Goal: Information Seeking & Learning: Learn about a topic

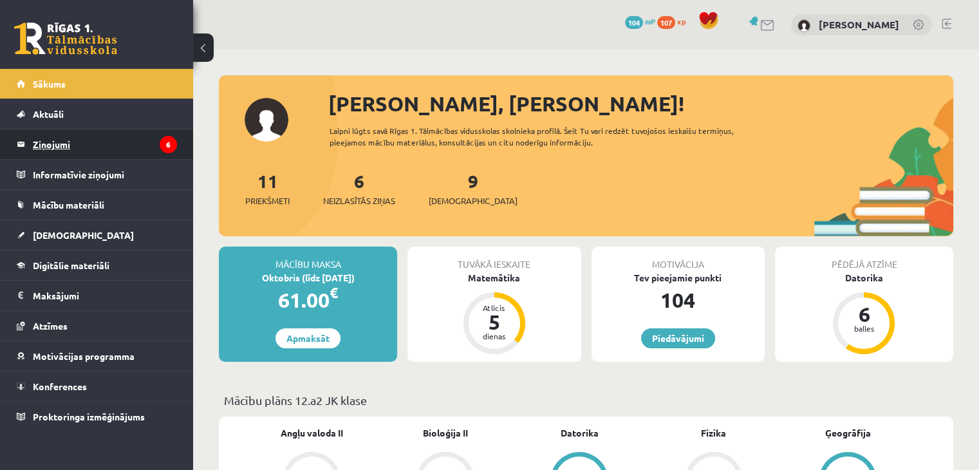
click at [68, 141] on legend "Ziņojumi 6" at bounding box center [105, 144] width 144 height 30
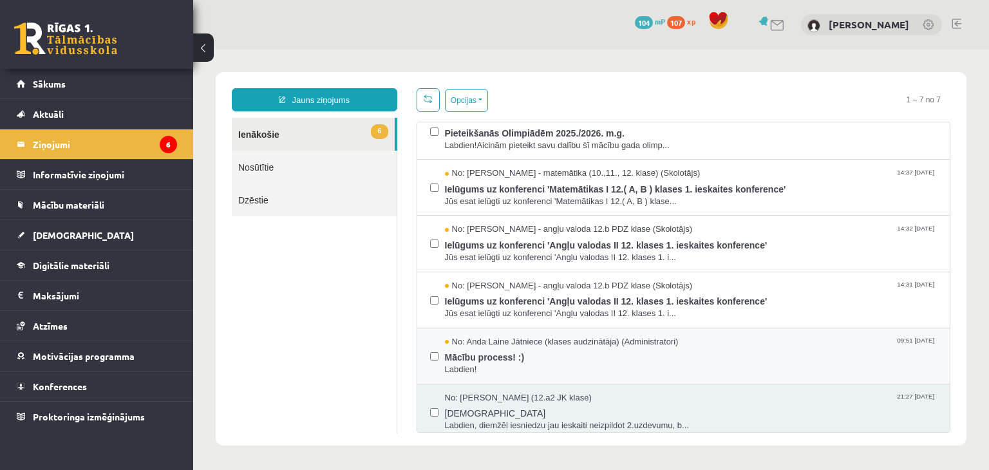
scroll to position [77, 0]
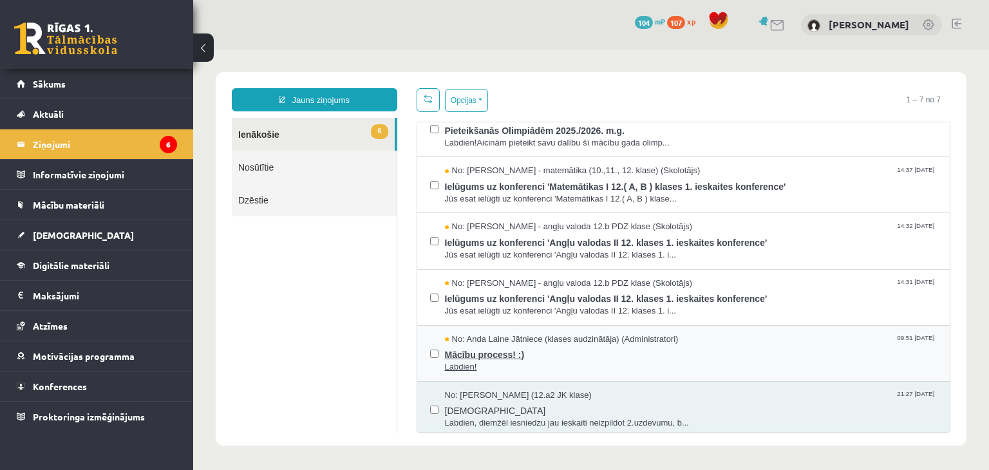
click at [486, 361] on span "Labdien!" at bounding box center [691, 367] width 493 height 12
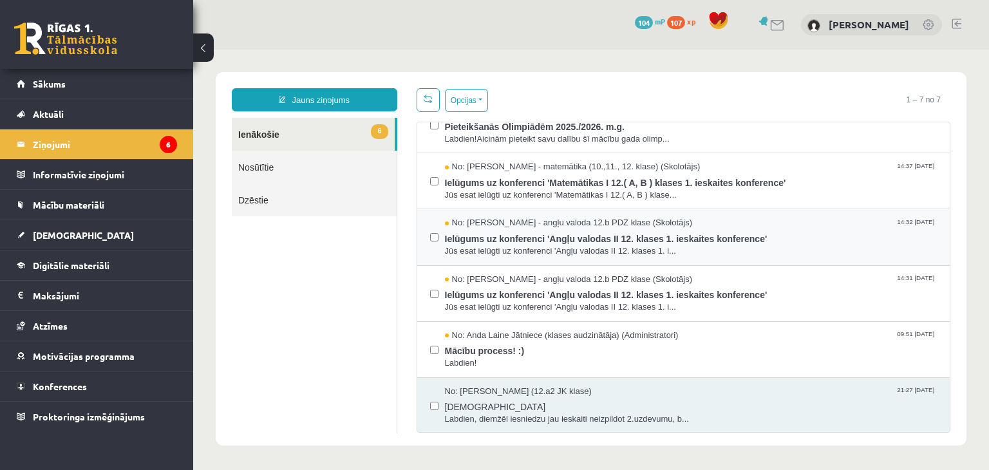
scroll to position [80, 0]
click at [33, 181] on legend "Informatīvie ziņojumi 0" at bounding box center [105, 175] width 144 height 30
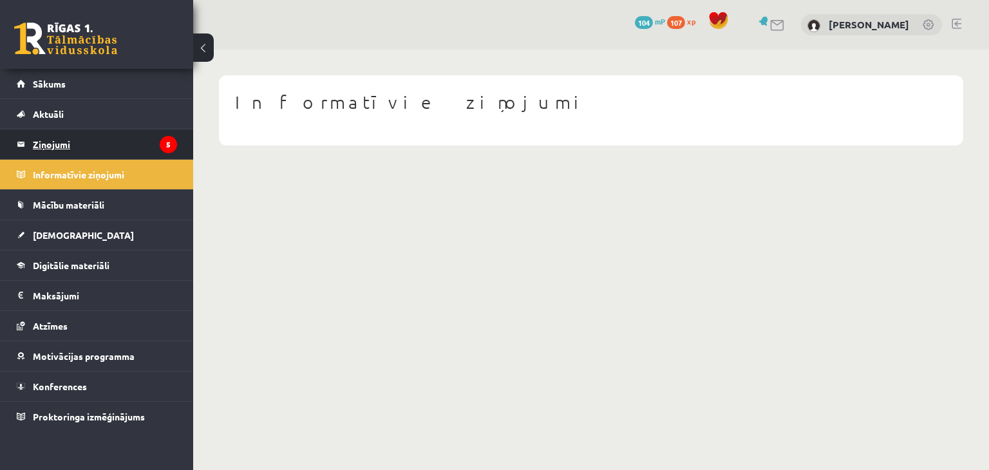
click at [69, 138] on legend "Ziņojumi 5" at bounding box center [105, 144] width 144 height 30
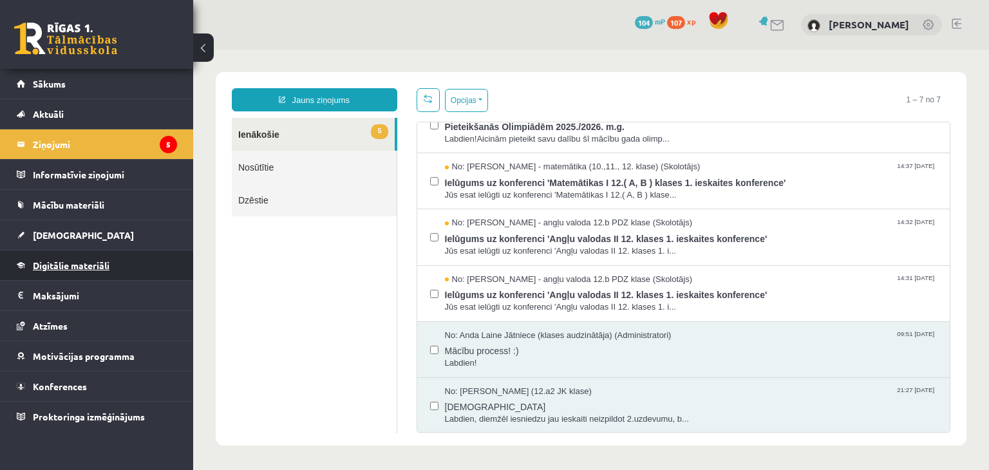
click at [110, 256] on link "Digitālie materiāli" at bounding box center [97, 265] width 160 height 30
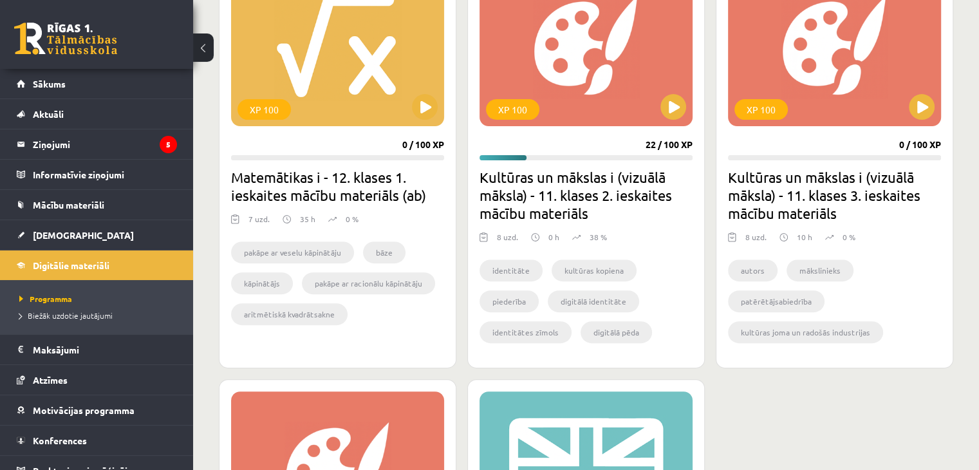
scroll to position [446, 0]
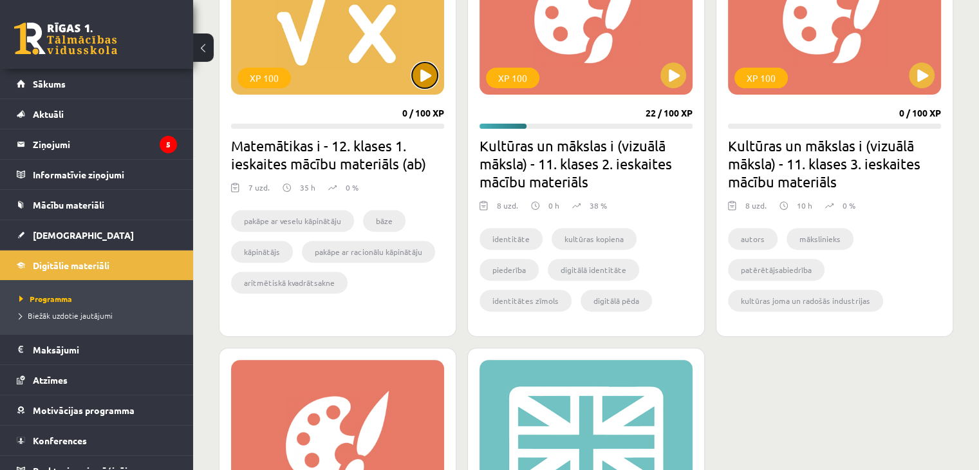
click at [418, 80] on button at bounding box center [425, 75] width 26 height 26
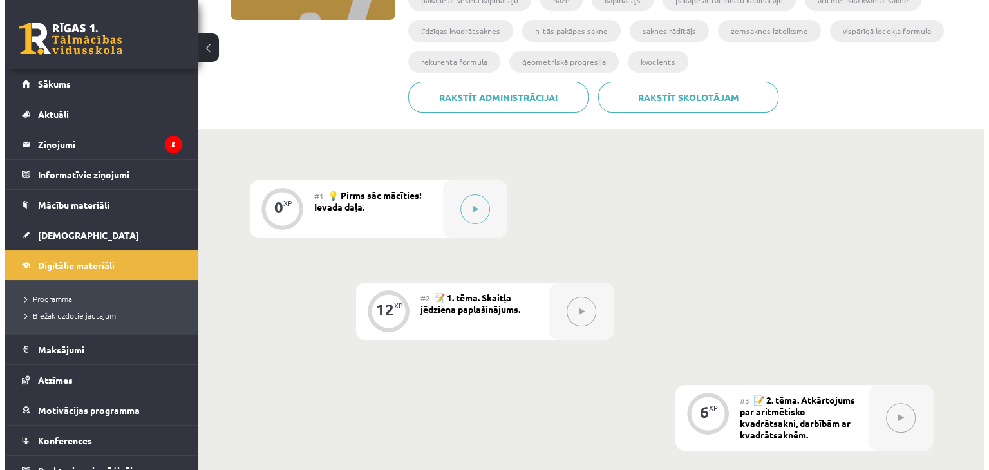
scroll to position [244, 0]
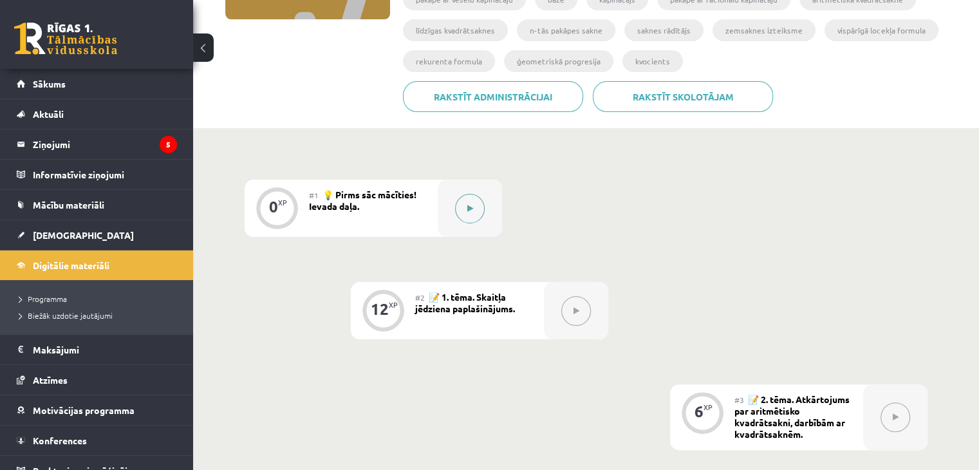
click at [482, 218] on div at bounding box center [470, 208] width 64 height 57
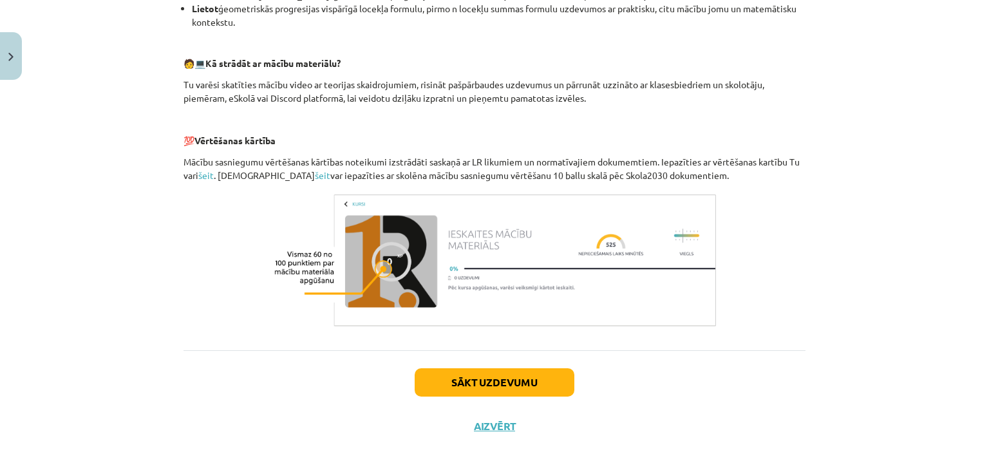
scroll to position [556, 0]
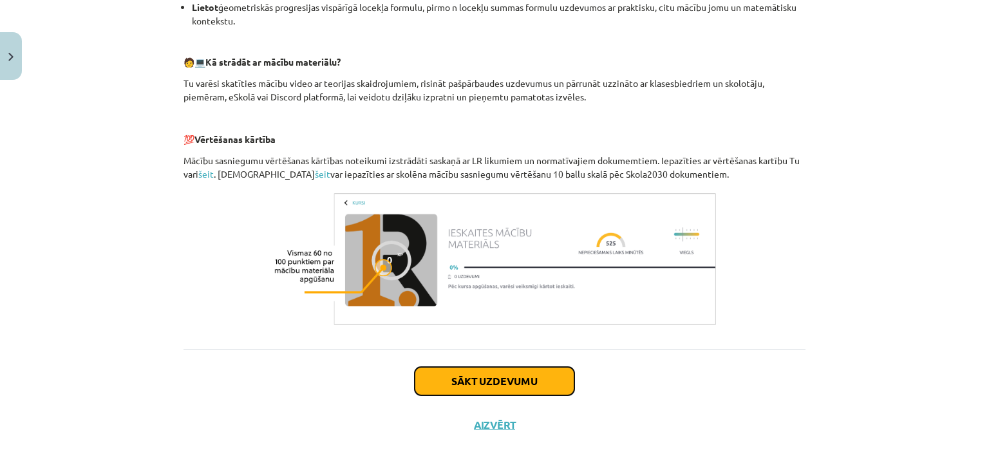
click at [451, 373] on button "Sākt uzdevumu" at bounding box center [495, 381] width 160 height 28
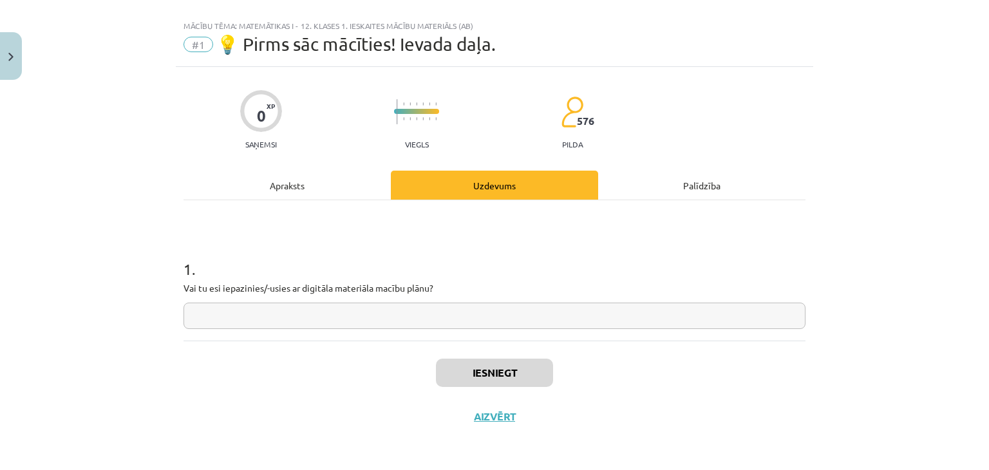
click at [286, 323] on input "text" at bounding box center [495, 316] width 622 height 26
type input "**"
click at [491, 376] on button "Iesniegt" at bounding box center [494, 373] width 117 height 28
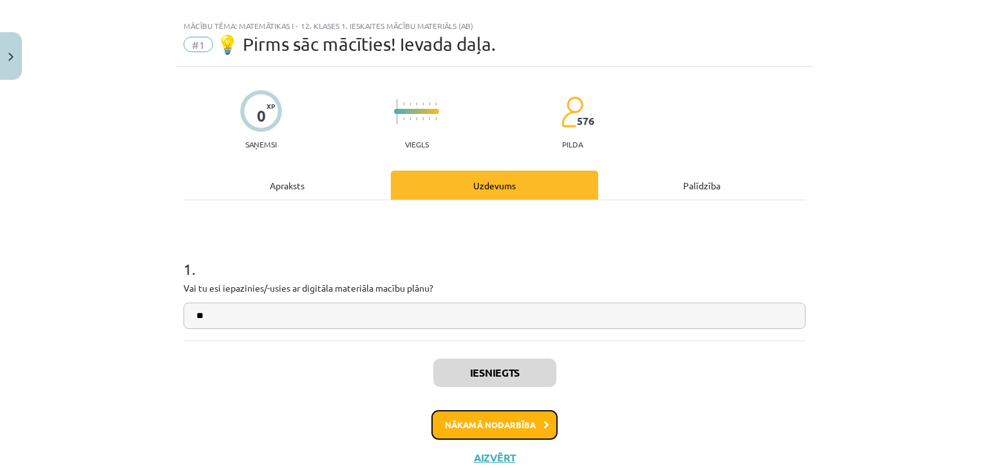
click at [492, 428] on button "Nākamā nodarbība" at bounding box center [494, 425] width 126 height 30
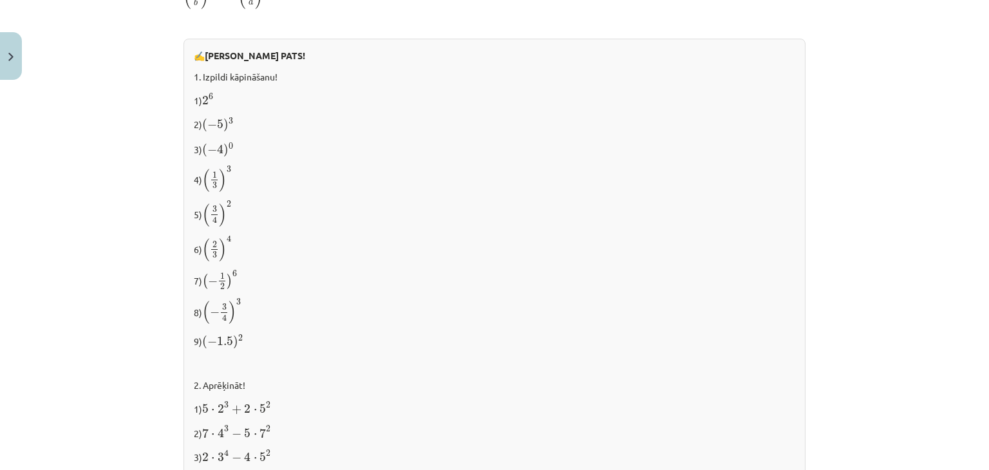
scroll to position [1359, 0]
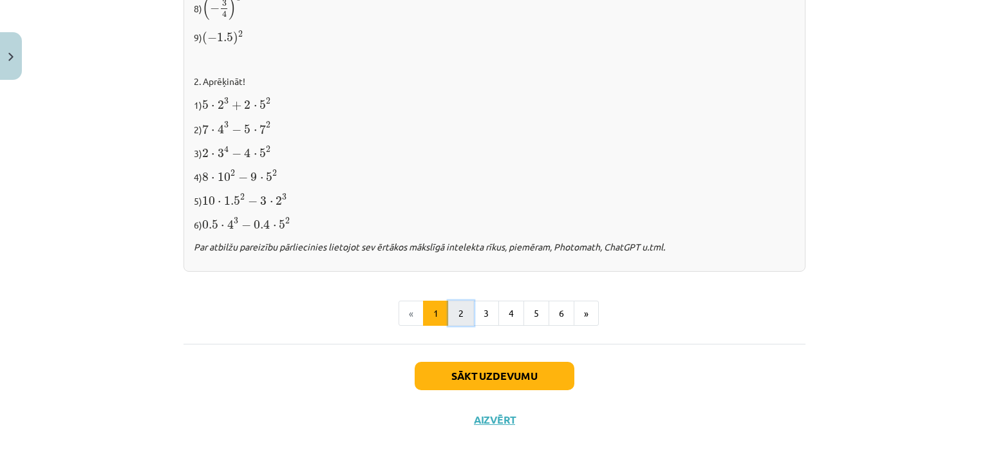
click at [469, 315] on button "2" at bounding box center [461, 314] width 26 height 26
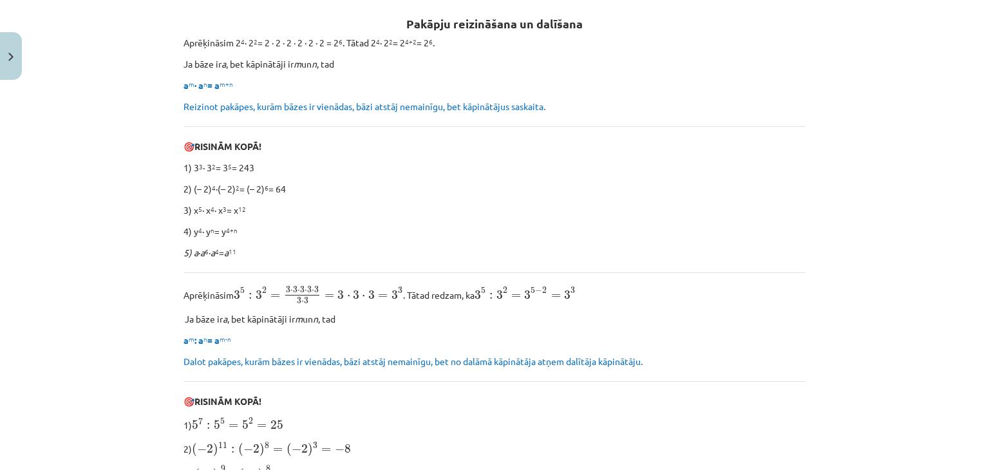
scroll to position [896, 0]
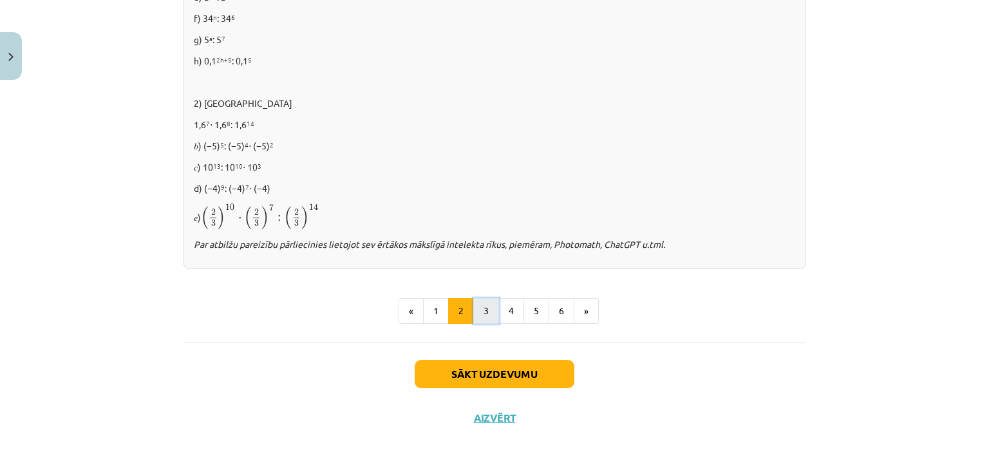
click at [482, 302] on button "3" at bounding box center [486, 311] width 26 height 26
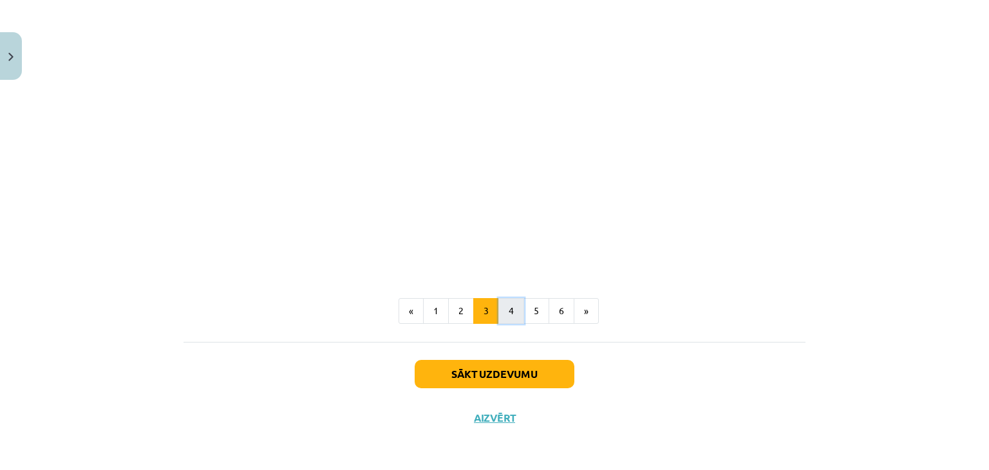
click at [498, 315] on button "4" at bounding box center [511, 311] width 26 height 26
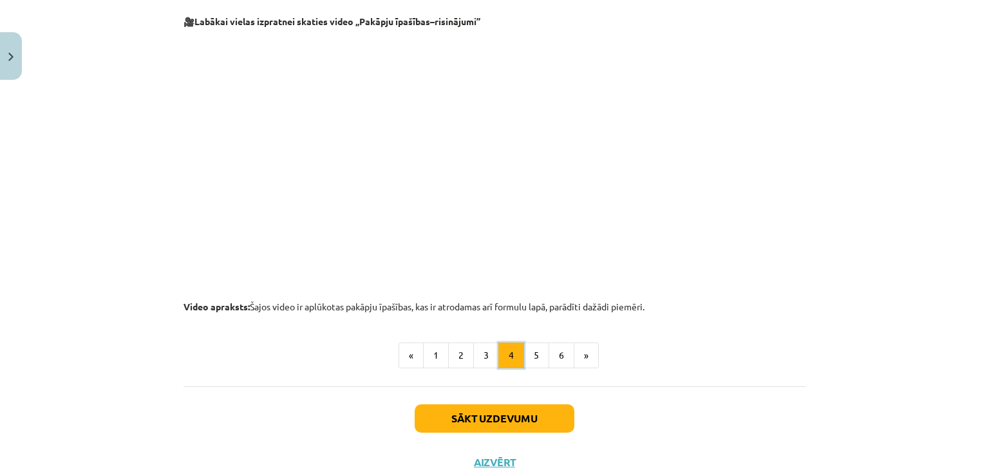
scroll to position [1354, 0]
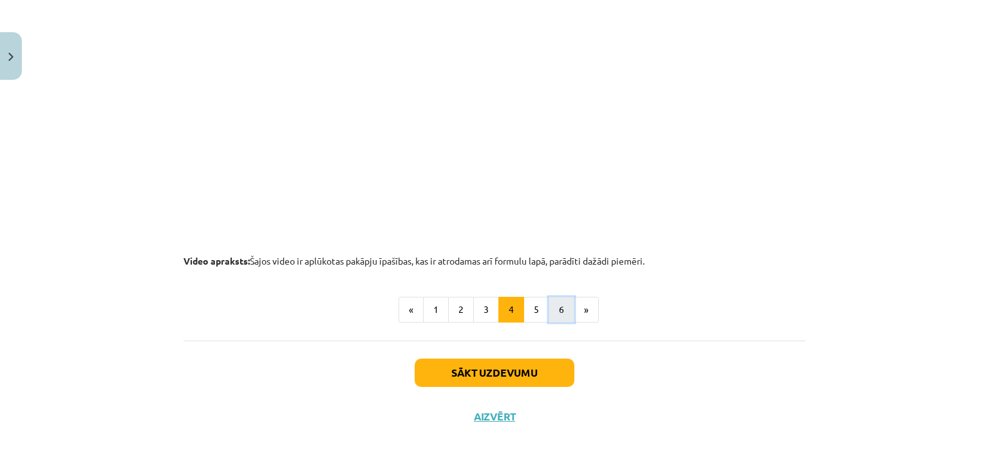
click at [549, 315] on button "6" at bounding box center [562, 310] width 26 height 26
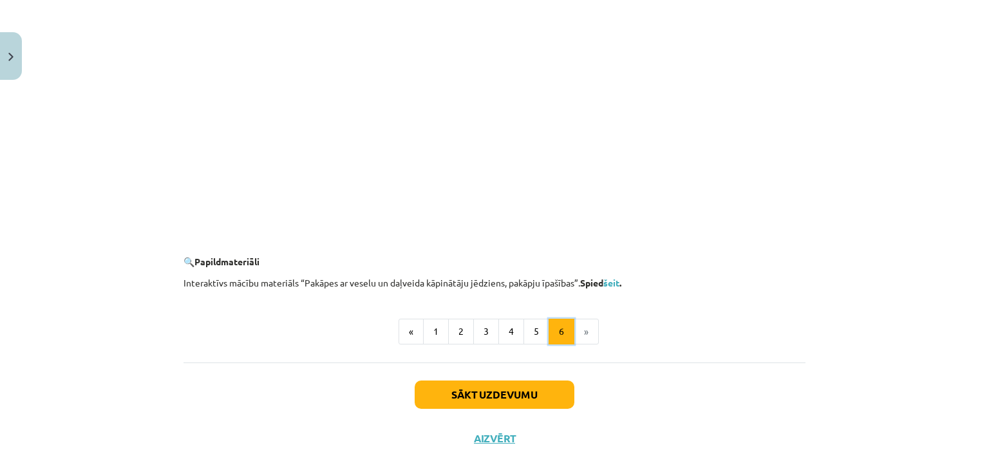
scroll to position [1236, 0]
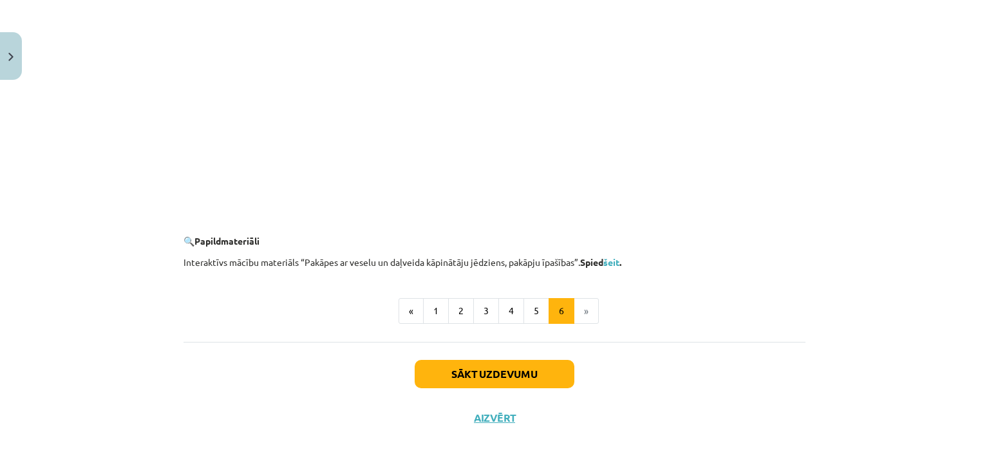
click at [580, 320] on li "»" at bounding box center [586, 311] width 24 height 26
click at [580, 318] on li "»" at bounding box center [586, 311] width 24 height 26
click at [436, 302] on button "1" at bounding box center [436, 311] width 26 height 26
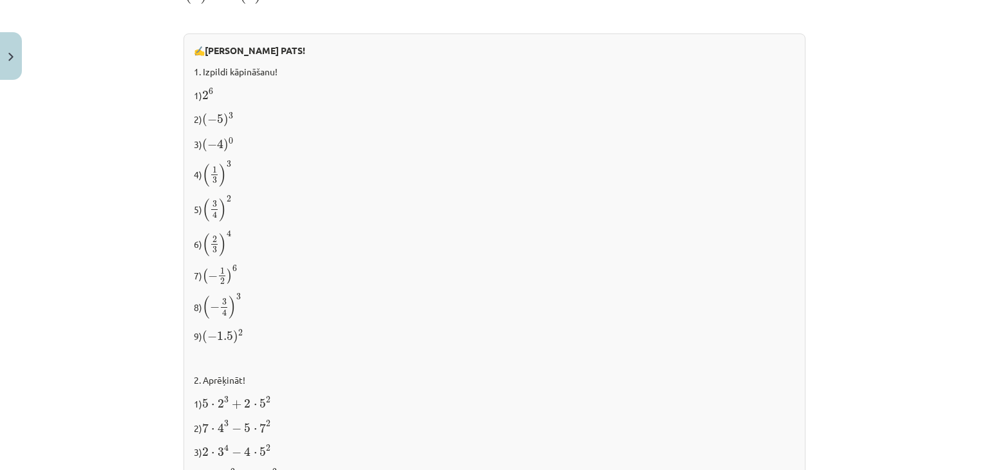
scroll to position [1028, 0]
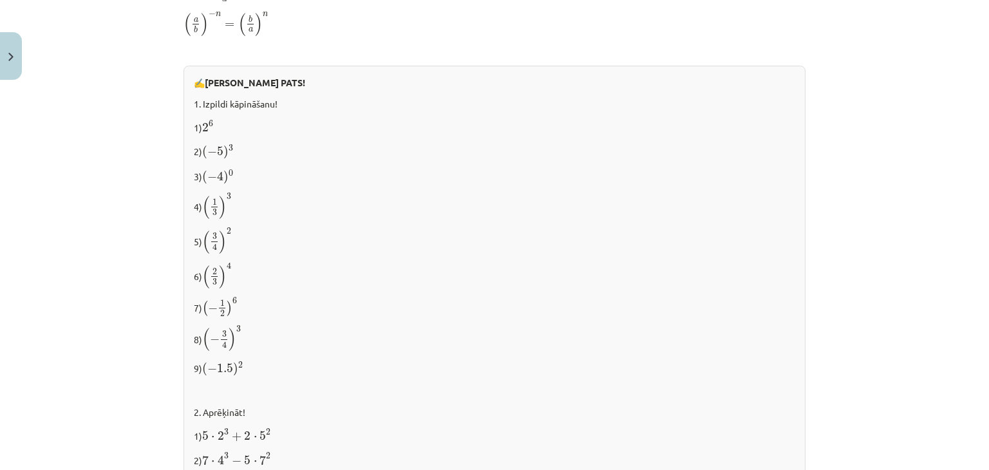
click at [477, 276] on p "6) ( 2 3 ) 4 ( 2 3 ) 4" at bounding box center [494, 275] width 601 height 27
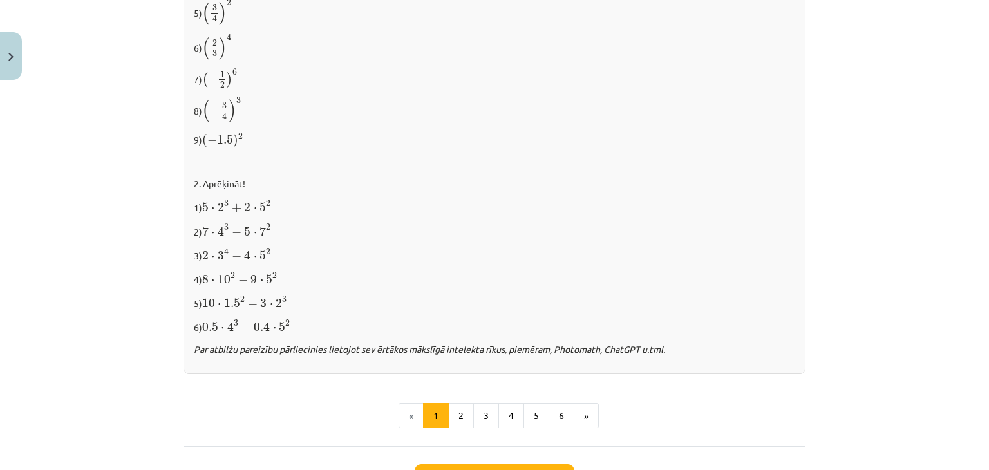
scroll to position [1255, 0]
click at [454, 417] on button "2" at bounding box center [461, 417] width 26 height 26
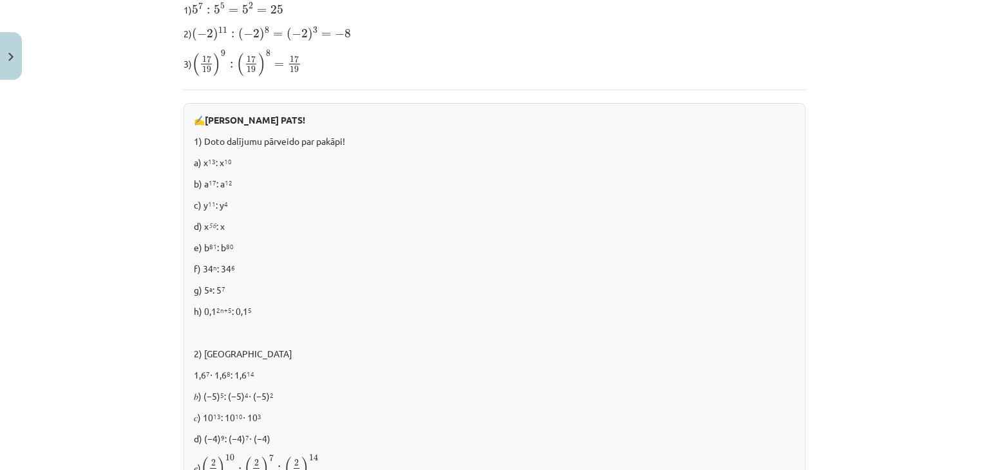
scroll to position [645, 0]
drag, startPoint x: 200, startPoint y: 222, endPoint x: 246, endPoint y: 225, distance: 45.8
click at [246, 225] on p "d) x 56 : x" at bounding box center [494, 227] width 601 height 14
click at [227, 319] on div "✍️ [PERSON_NAME] PATS! 1) Doto dalījumu pārveido par pakāpi! a) x 13 : x 10 b) …" at bounding box center [495, 312] width 622 height 417
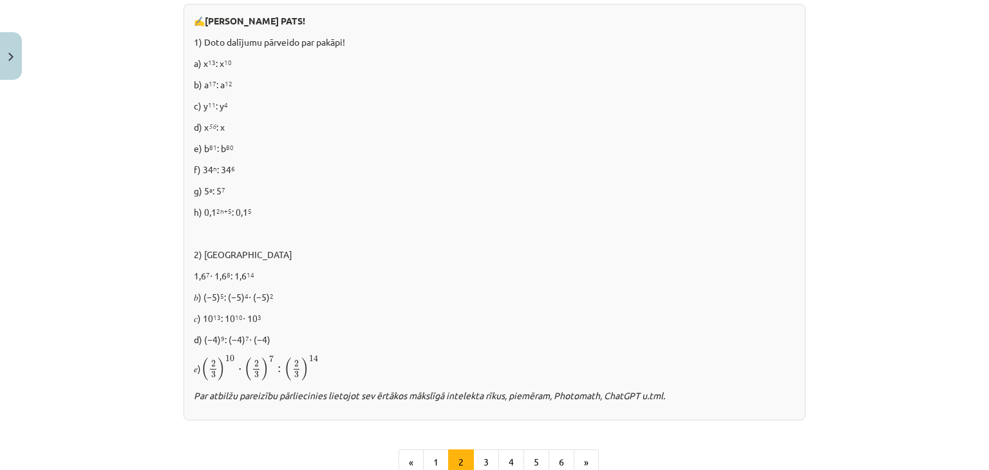
scroll to position [896, 0]
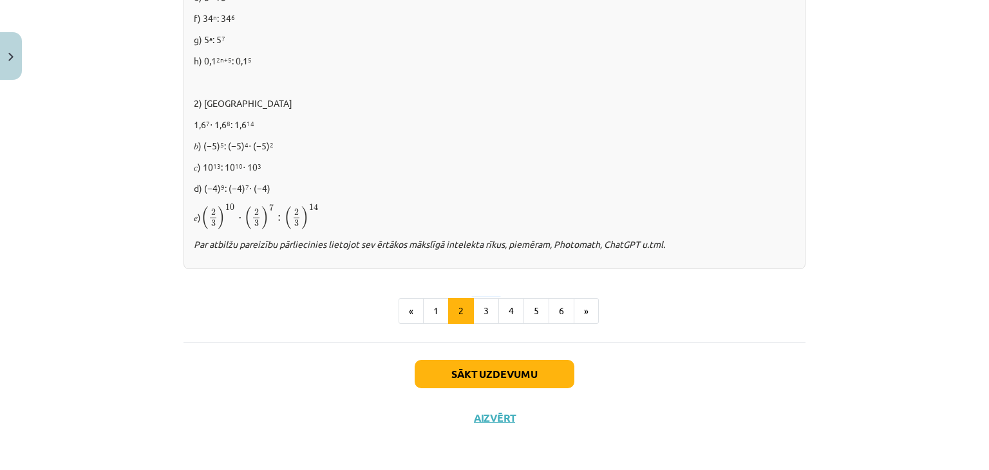
drag, startPoint x: 480, startPoint y: 305, endPoint x: 373, endPoint y: 348, distance: 115.5
click at [373, 348] on div "Sākt uzdevumu Aizvērt" at bounding box center [495, 387] width 622 height 90
click at [464, 371] on button "Sākt uzdevumu" at bounding box center [495, 374] width 160 height 28
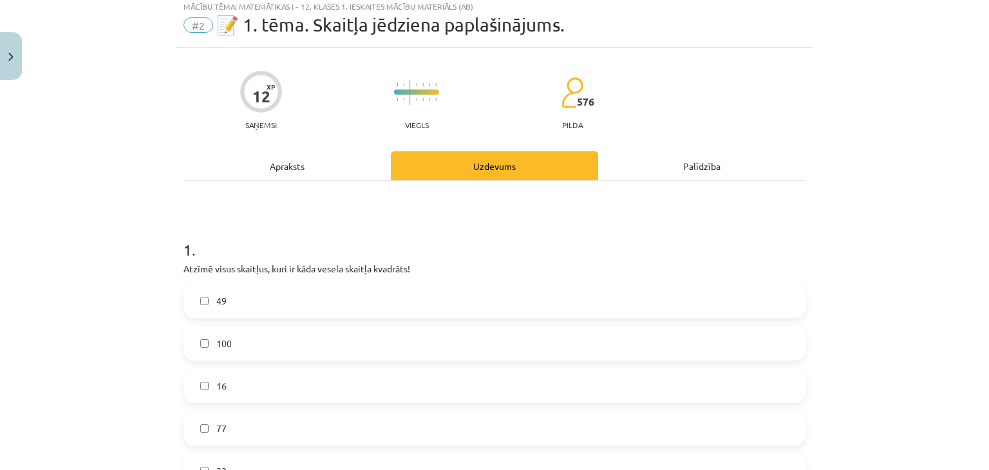
scroll to position [32, 0]
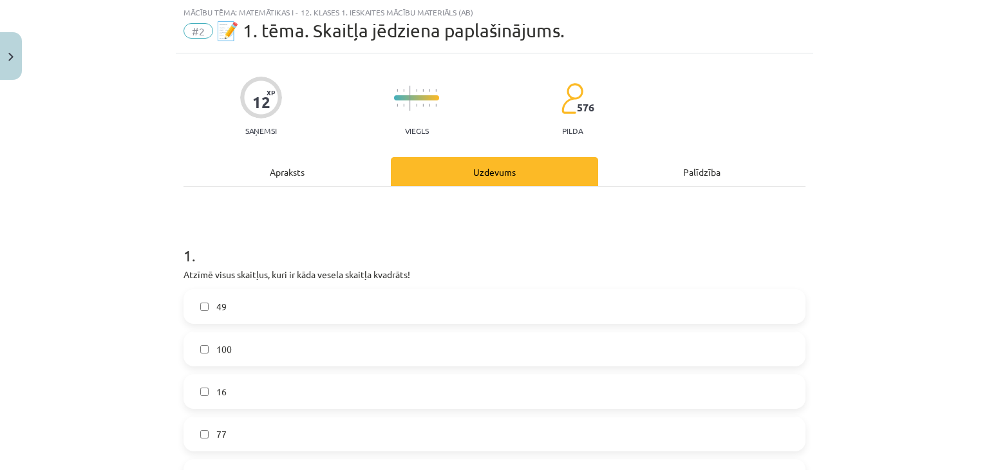
click at [196, 359] on label "100" at bounding box center [494, 349] width 619 height 32
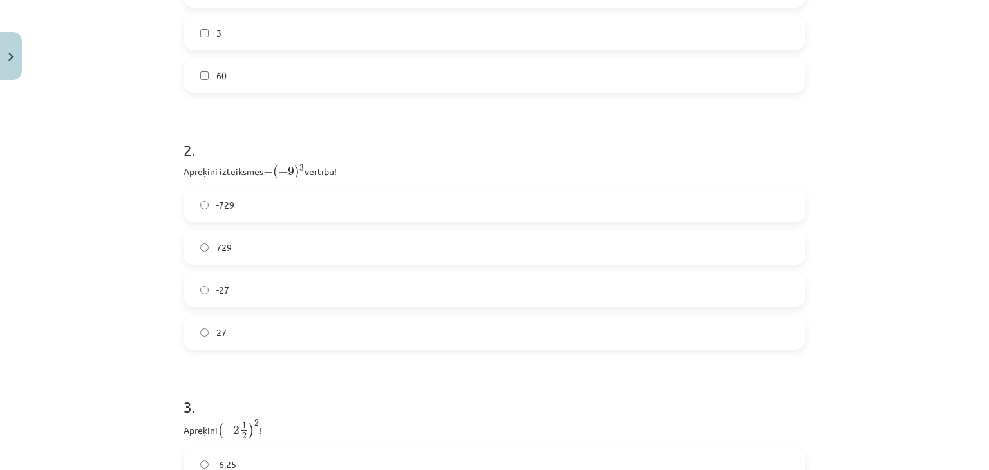
scroll to position [518, 0]
click at [198, 258] on label "729" at bounding box center [494, 248] width 619 height 32
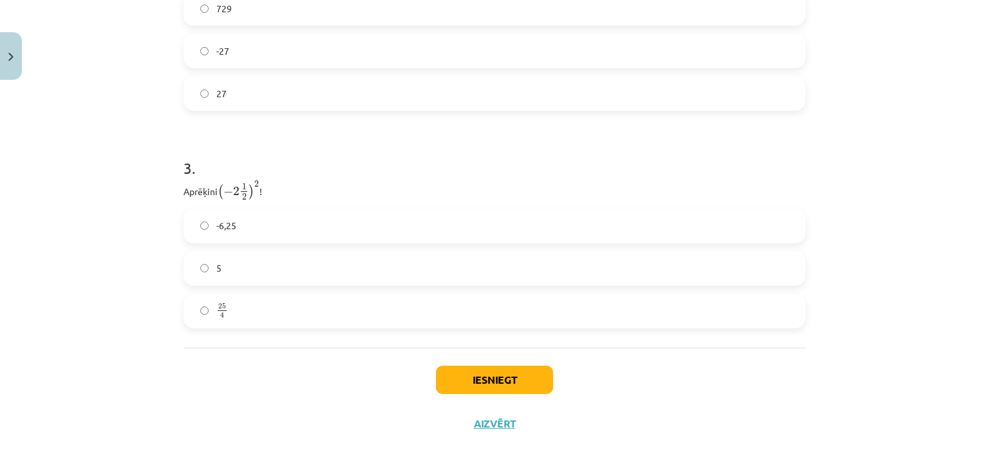
scroll to position [764, 0]
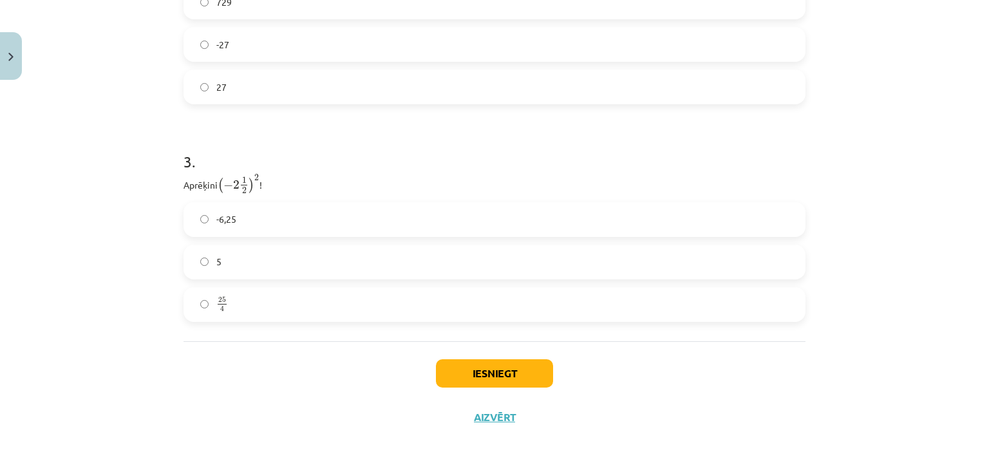
click at [193, 248] on label "5" at bounding box center [494, 262] width 619 height 32
click at [477, 469] on div "Mācību tēma: Matemātikas i - 12. klases 1. ieskaites mācību materiāls (ab) #2 📝…" at bounding box center [494, 235] width 989 height 470
click at [474, 370] on button "Iesniegt" at bounding box center [494, 373] width 117 height 28
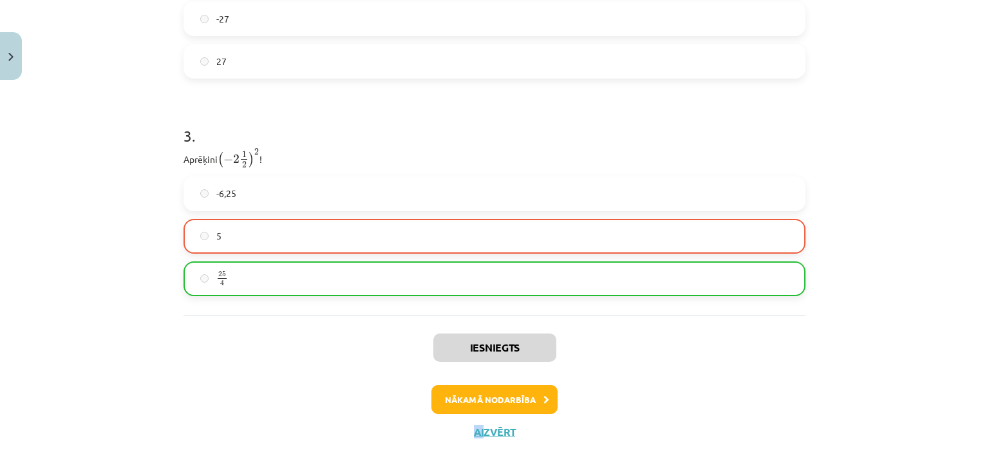
scroll to position [790, 0]
drag, startPoint x: 232, startPoint y: 158, endPoint x: 256, endPoint y: 168, distance: 26.0
click at [256, 168] on div "3 . Aprēķini ( − 2 1 2 ) 2 ( − 2 1 2 ) 2 ! -6,25 5 25 4 25 4" at bounding box center [495, 200] width 622 height 192
click at [516, 397] on button "Nākamā nodarbība" at bounding box center [494, 399] width 126 height 30
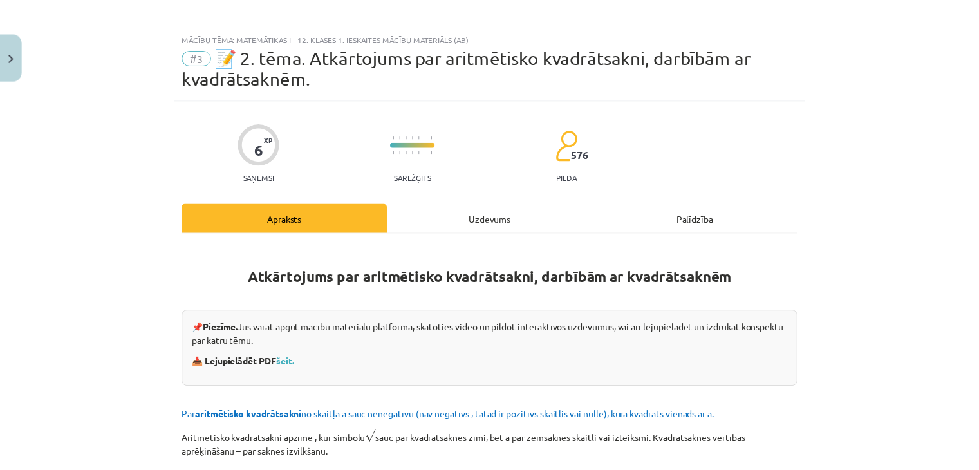
scroll to position [0, 0]
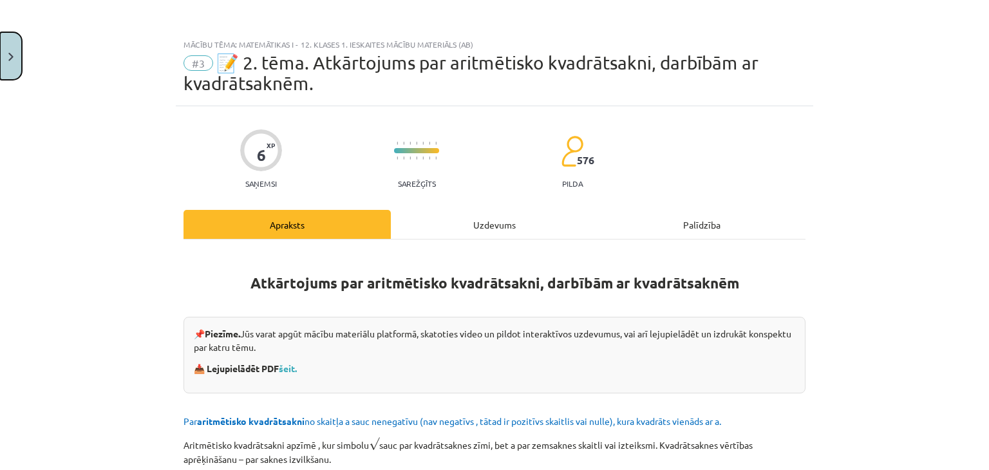
click at [2, 62] on button "Close" at bounding box center [11, 56] width 22 height 48
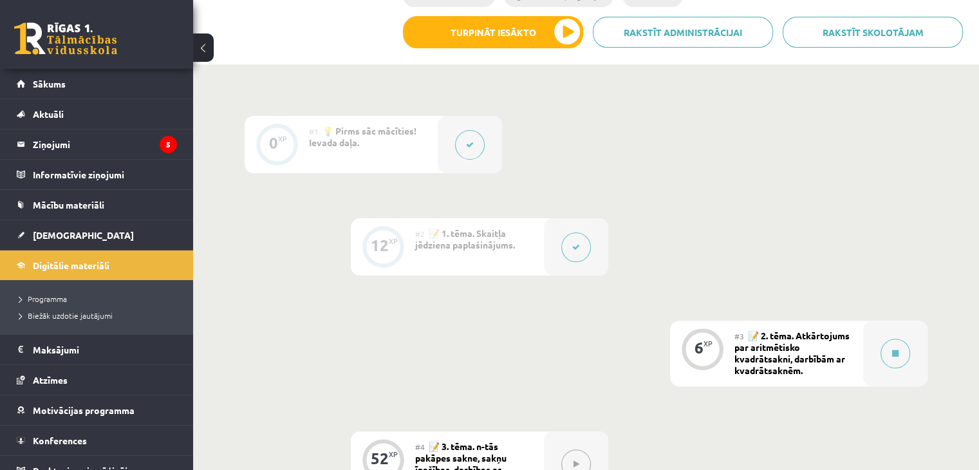
scroll to position [309, 0]
click at [402, 249] on div at bounding box center [384, 247] width 42 height 42
click at [538, 249] on div "#2 📝 1. tēma. Skaitļa jēdziena paplašinājums." at bounding box center [479, 246] width 129 height 57
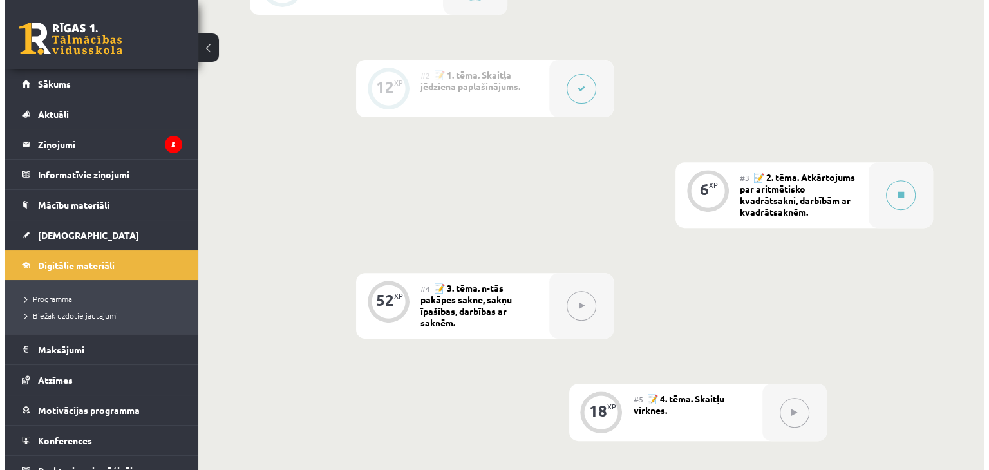
scroll to position [466, 0]
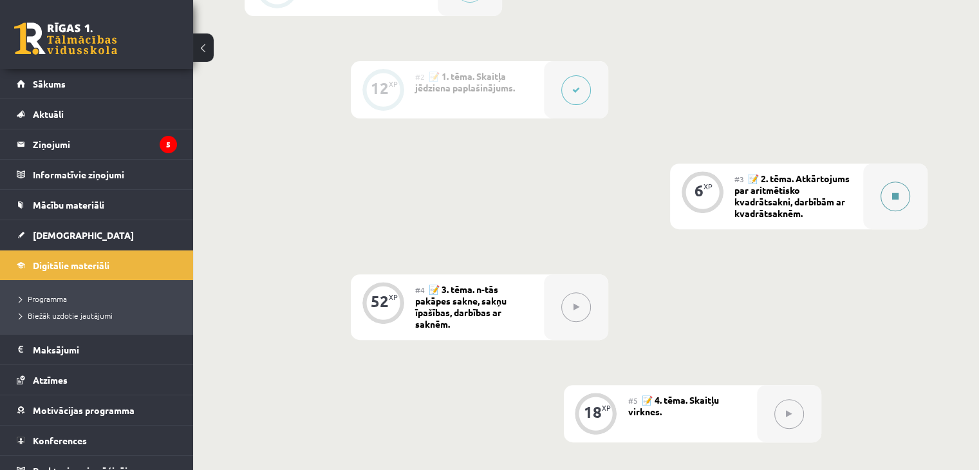
click at [884, 194] on button at bounding box center [896, 197] width 30 height 30
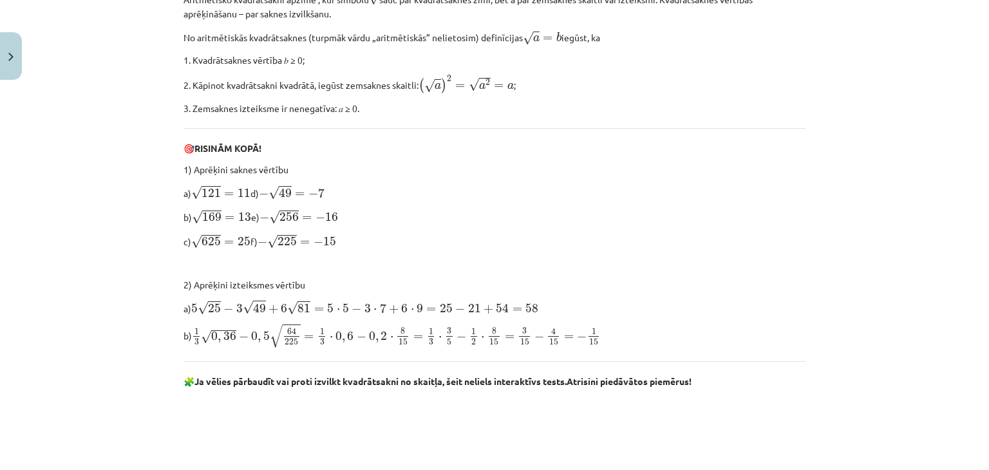
scroll to position [446, 0]
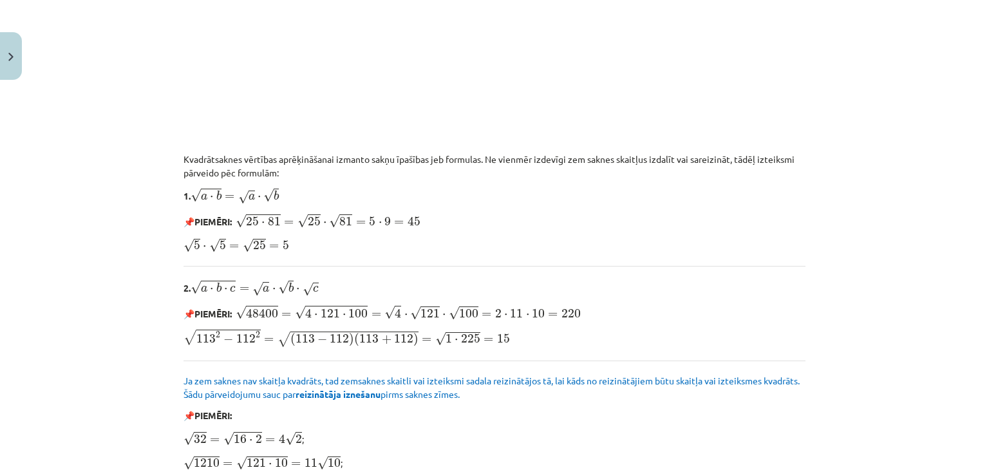
scroll to position [1023, 0]
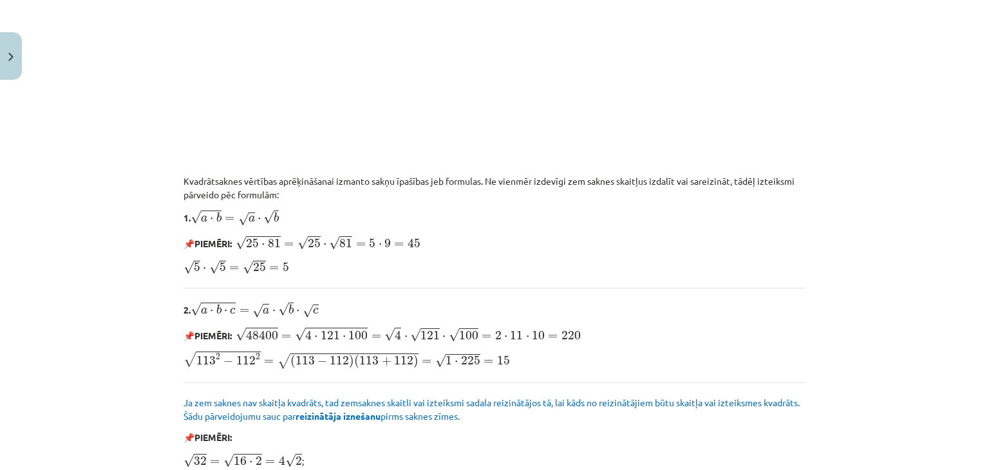
click at [723, 436] on p "📌 PIEMĒRI:" at bounding box center [495, 438] width 622 height 14
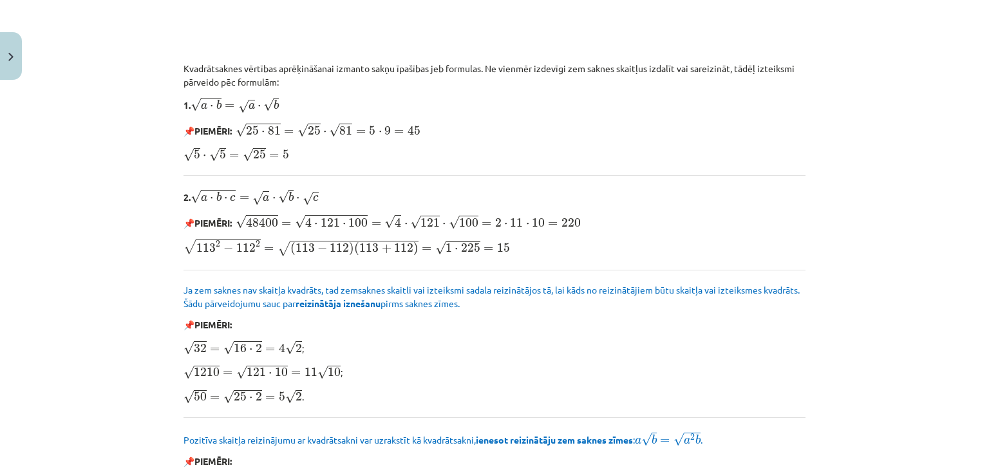
scroll to position [1133, 0]
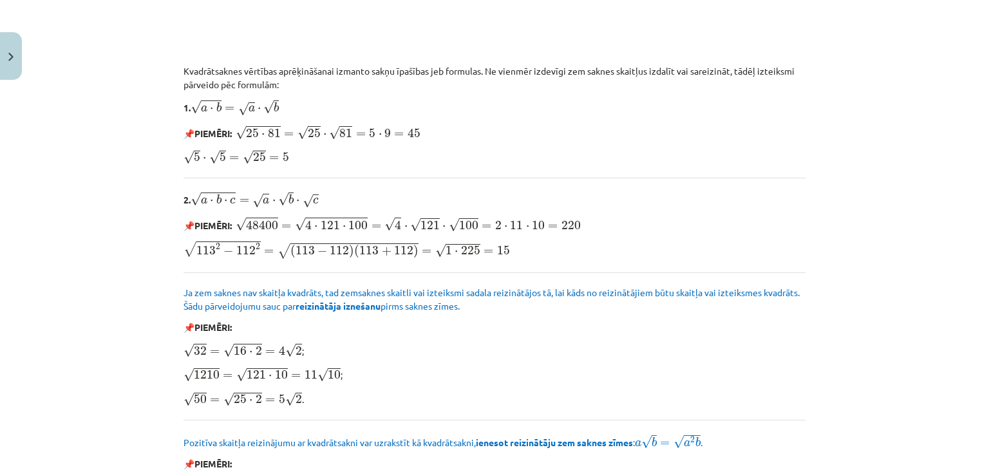
click at [686, 460] on p "📌 PIEMĒRI:" at bounding box center [495, 464] width 622 height 14
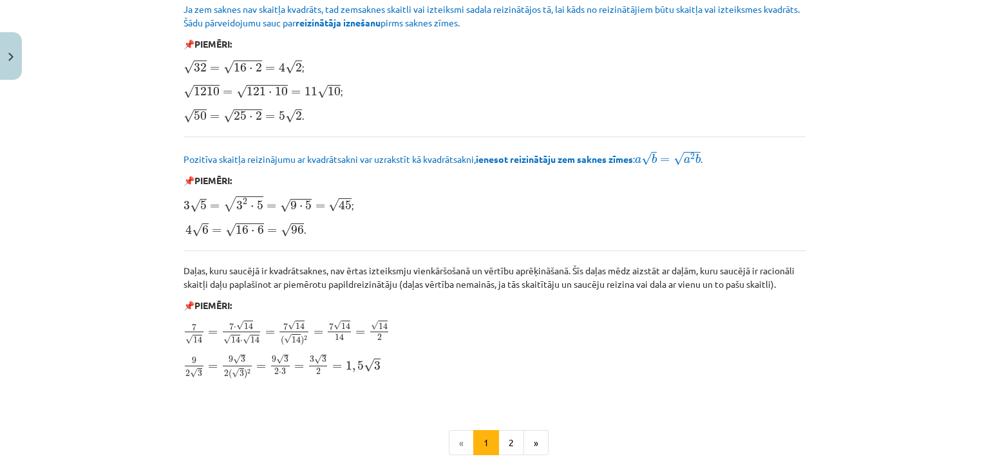
scroll to position [1498, 0]
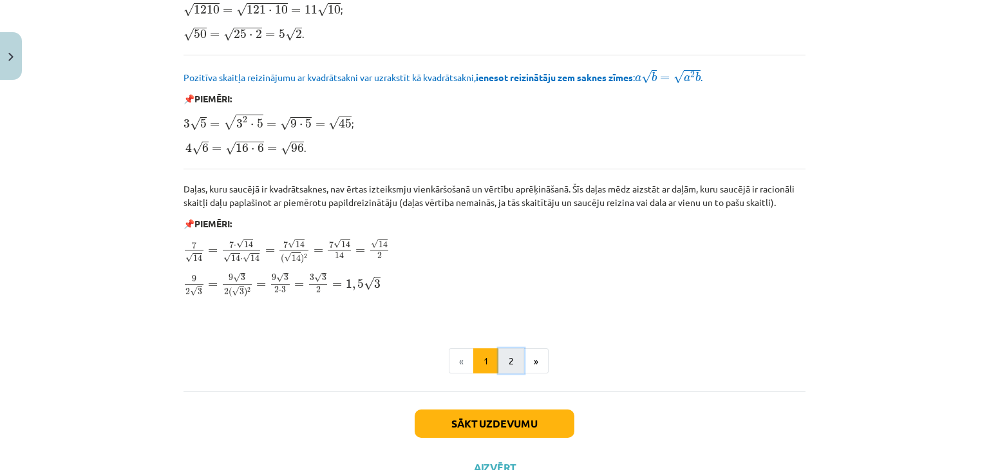
click at [510, 350] on button "2" at bounding box center [511, 361] width 26 height 26
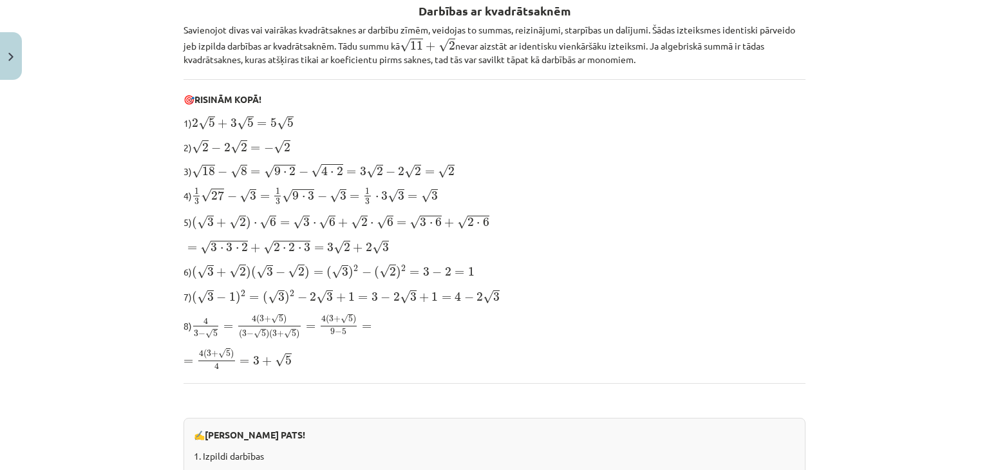
scroll to position [250, 0]
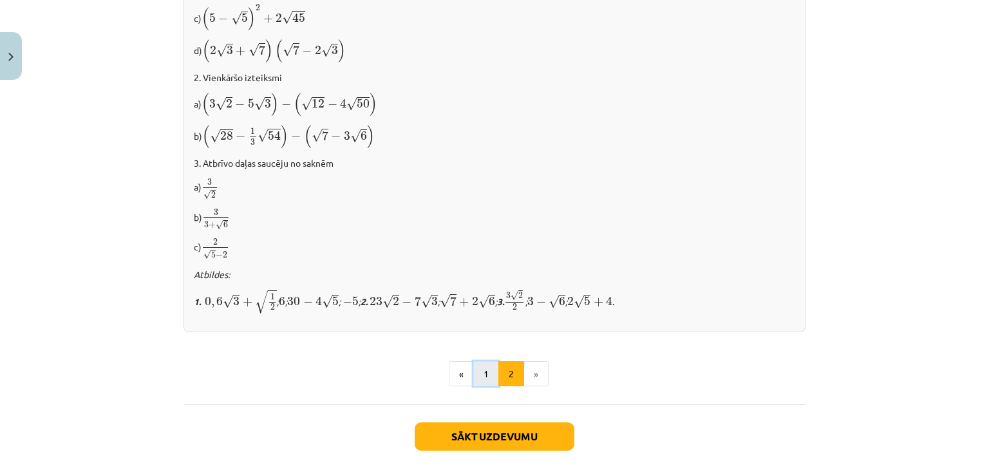
click at [489, 365] on button "1" at bounding box center [486, 374] width 26 height 26
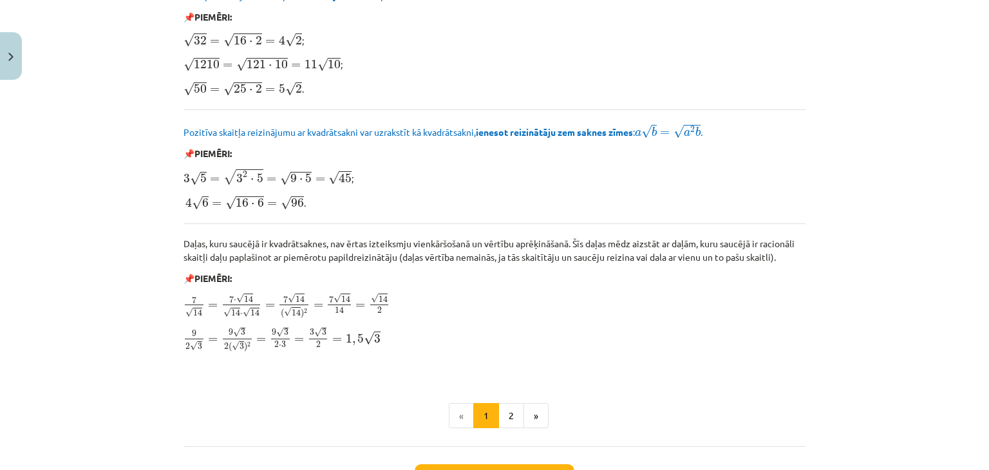
scroll to position [1446, 0]
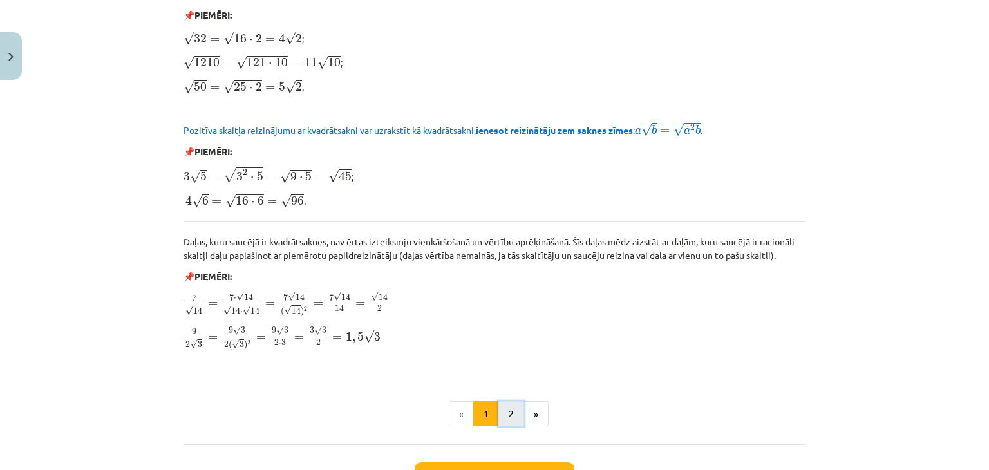
click at [512, 415] on button "2" at bounding box center [511, 414] width 26 height 26
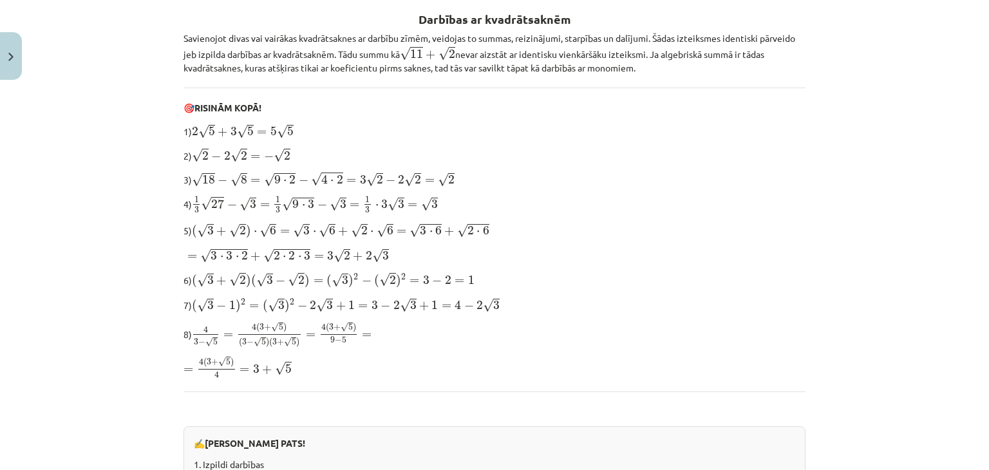
scroll to position [250, 0]
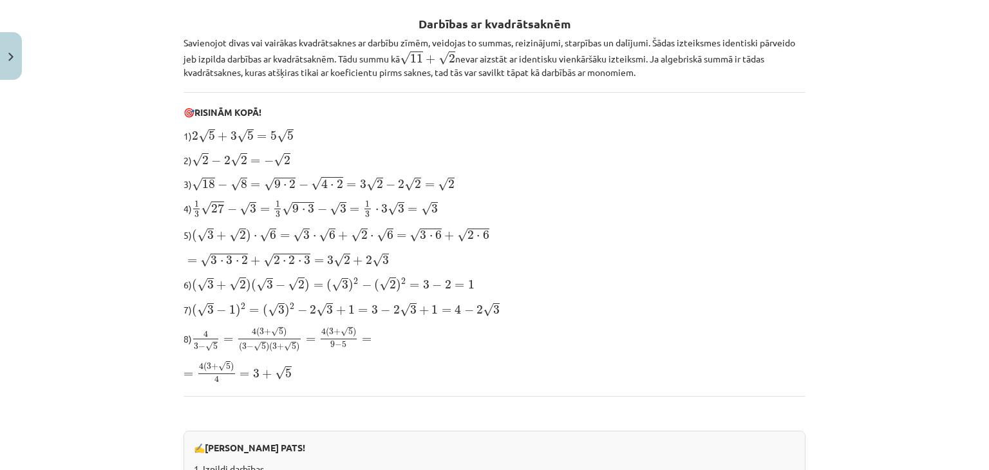
click at [639, 353] on div "Darbības ar kvadrātsaknēm Savienojot divas vai vairākas kvadrātsaknes ar darbīb…" at bounding box center [495, 435] width 622 height 869
click at [732, 217] on div "Darbības ar kvadrātsaknēm Savienojot divas vai vairākas kvadrātsaknes ar darbīb…" at bounding box center [495, 435] width 622 height 869
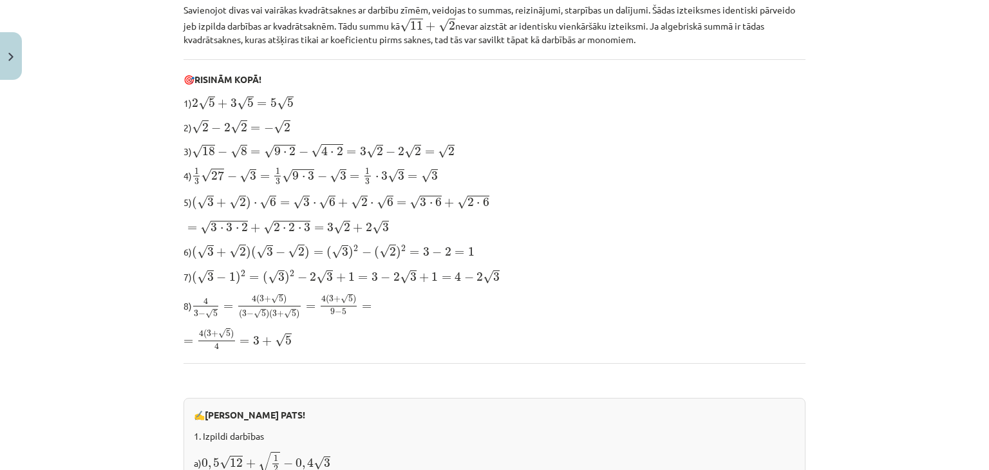
scroll to position [291, 0]
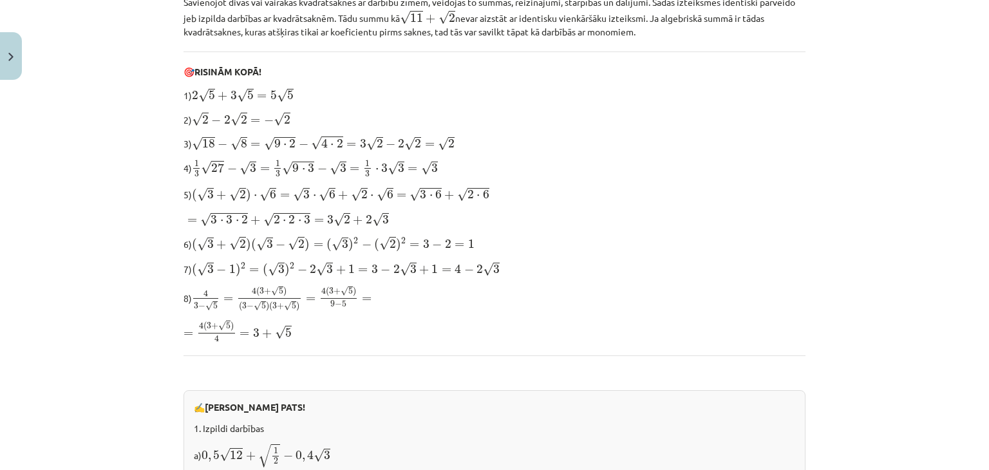
click at [523, 443] on p "a) 0 , 5 √ 12 + √ 1 2 − 0 , 4 √ 3 0 , 5 12 + 1 2 − 0 , 4 3" at bounding box center [494, 455] width 601 height 25
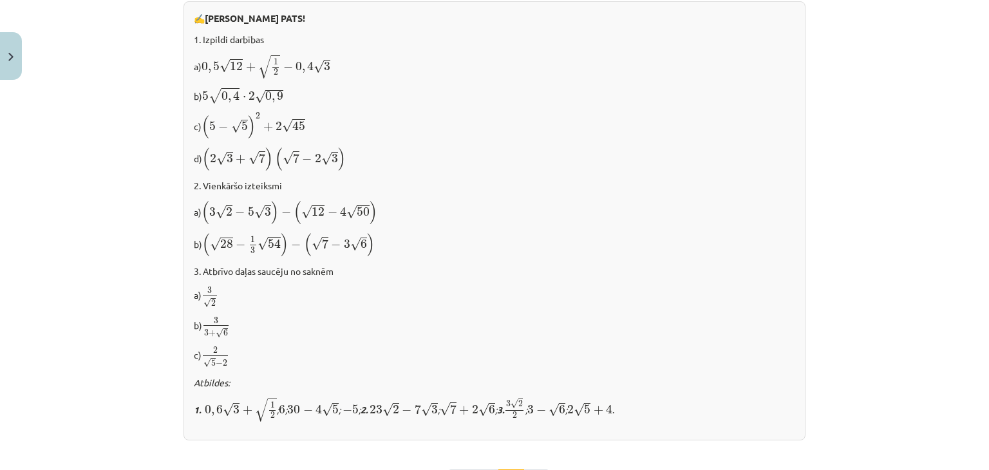
scroll to position [680, 0]
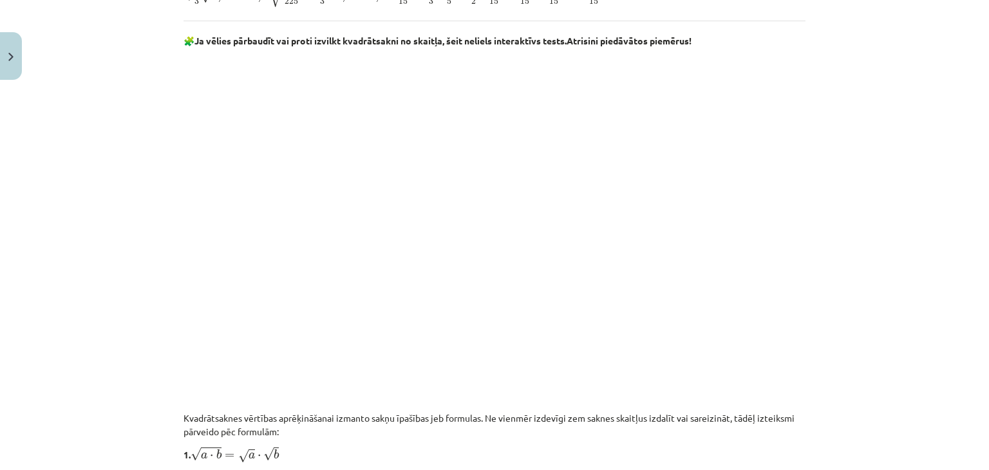
scroll to position [794, 0]
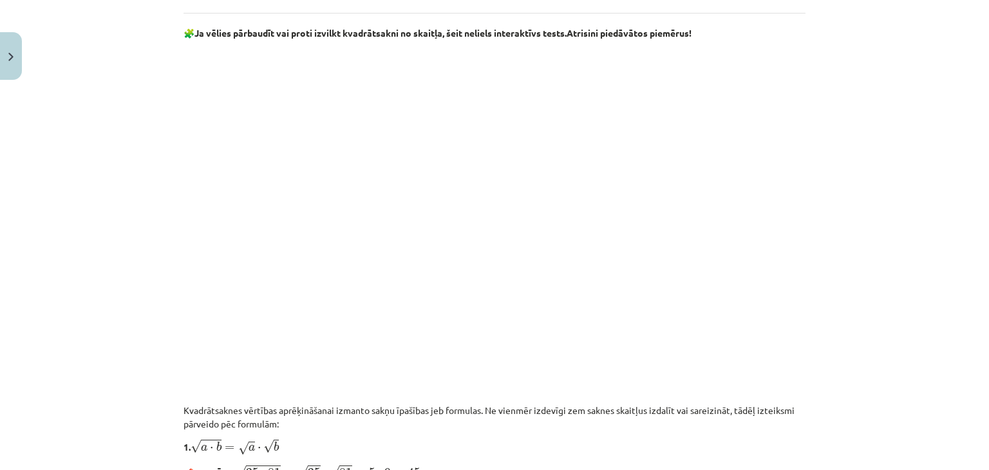
drag, startPoint x: 430, startPoint y: 376, endPoint x: 157, endPoint y: 326, distance: 276.9
click at [157, 326] on div "Mācību tēma: Matemātikas i - 12. klases 1. ieskaites mācību materiāls (ab) #3 📝…" at bounding box center [494, 235] width 989 height 470
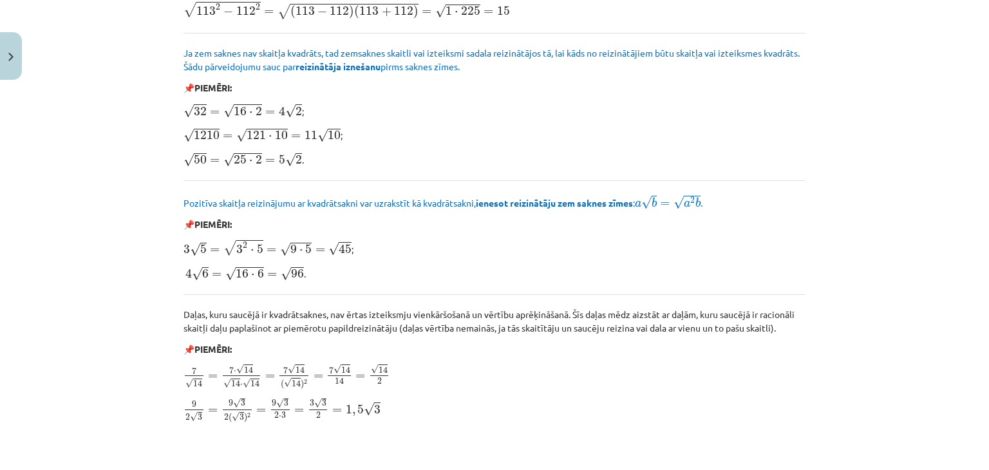
scroll to position [1401, 0]
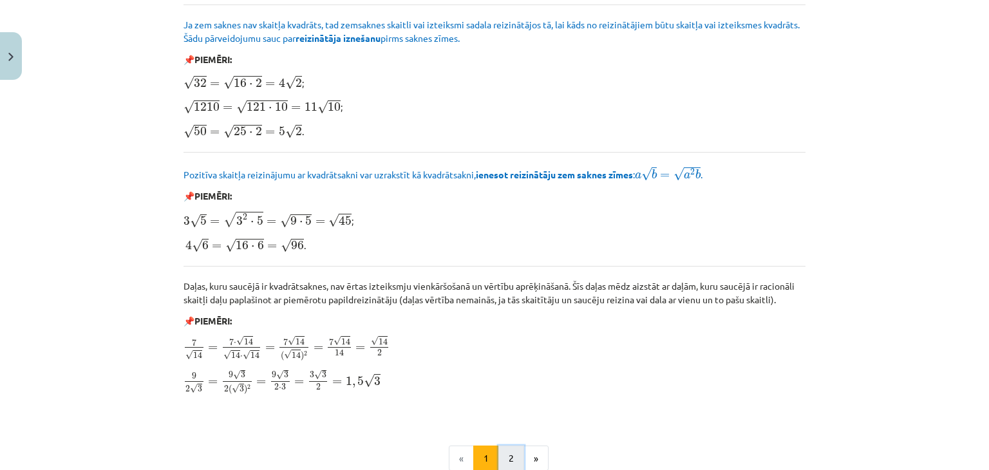
click at [498, 453] on button "2" at bounding box center [511, 459] width 26 height 26
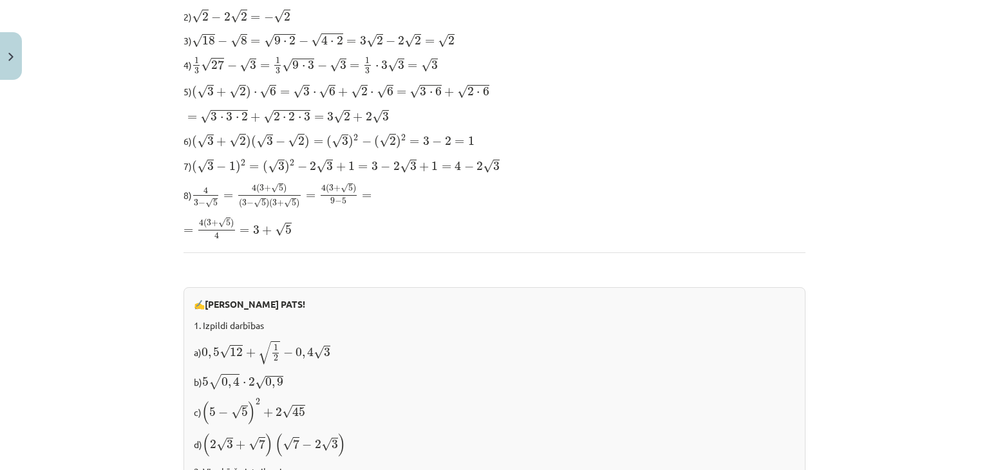
scroll to position [451, 0]
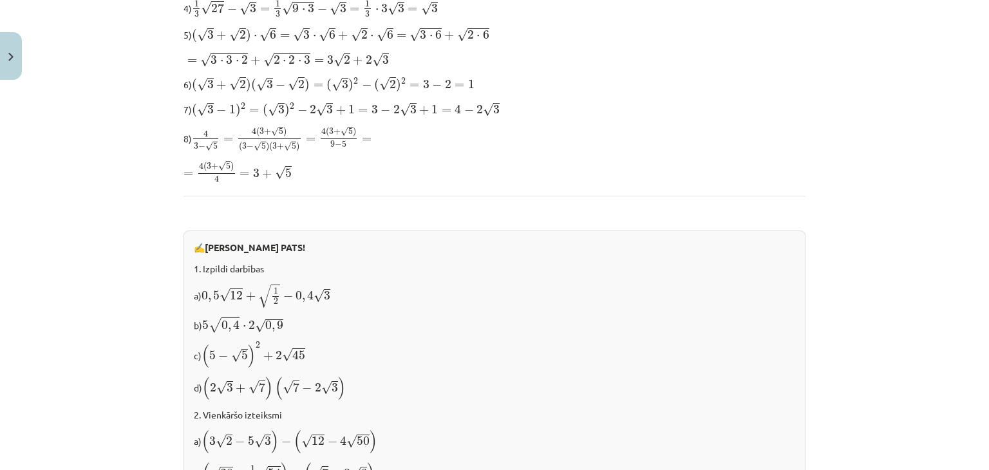
click at [589, 408] on p "2. Vienkāršo izteiksmi" at bounding box center [494, 415] width 601 height 14
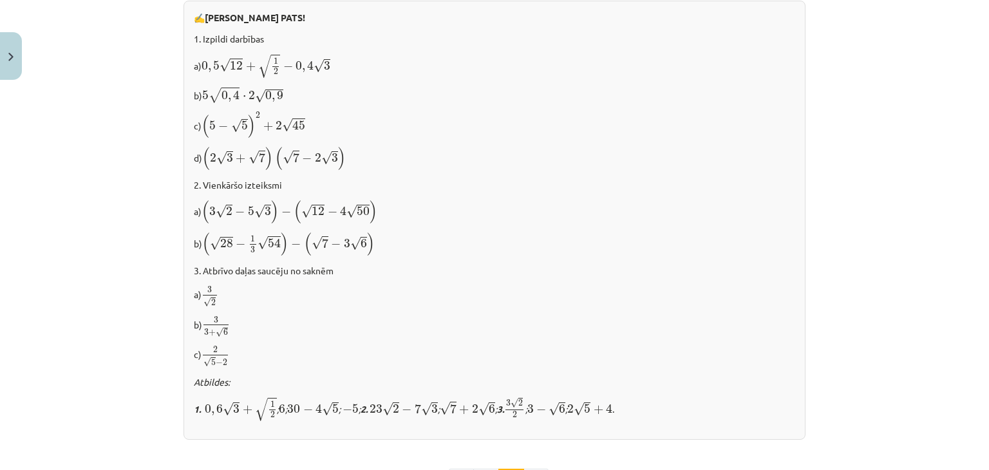
scroll to position [680, 0]
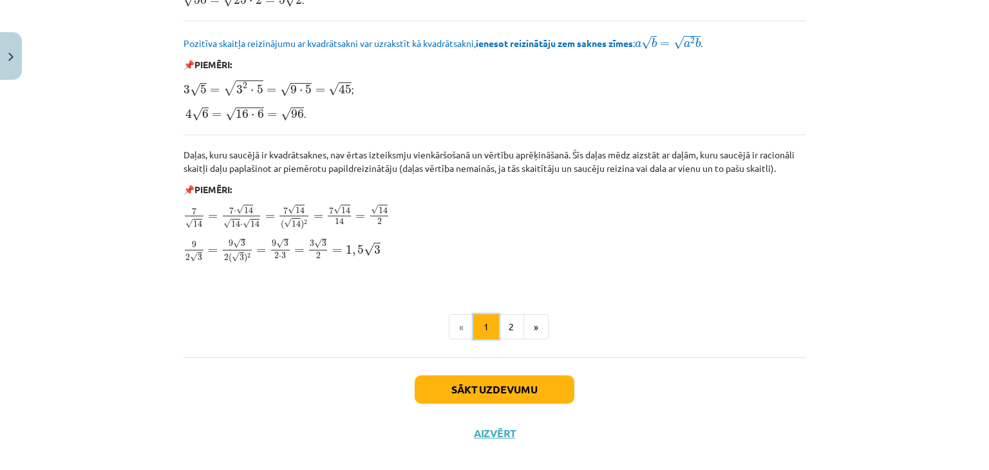
scroll to position [1540, 0]
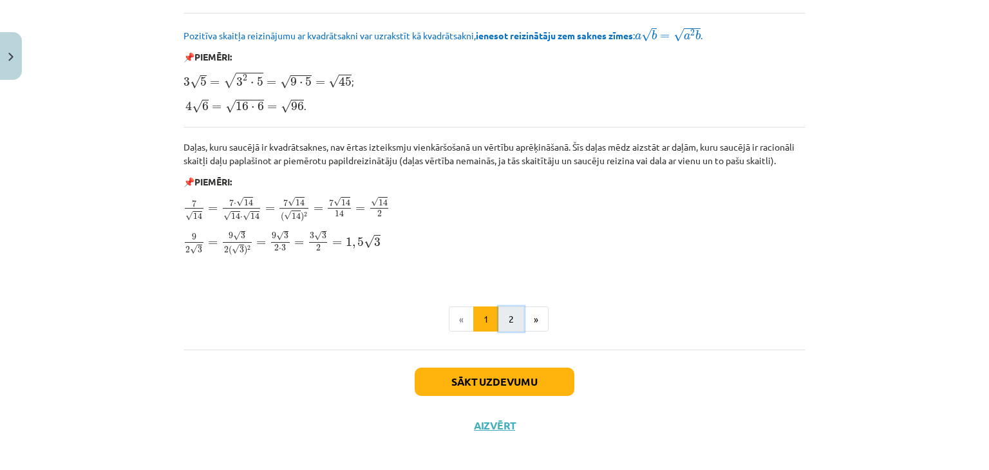
click at [501, 318] on button "2" at bounding box center [511, 320] width 26 height 26
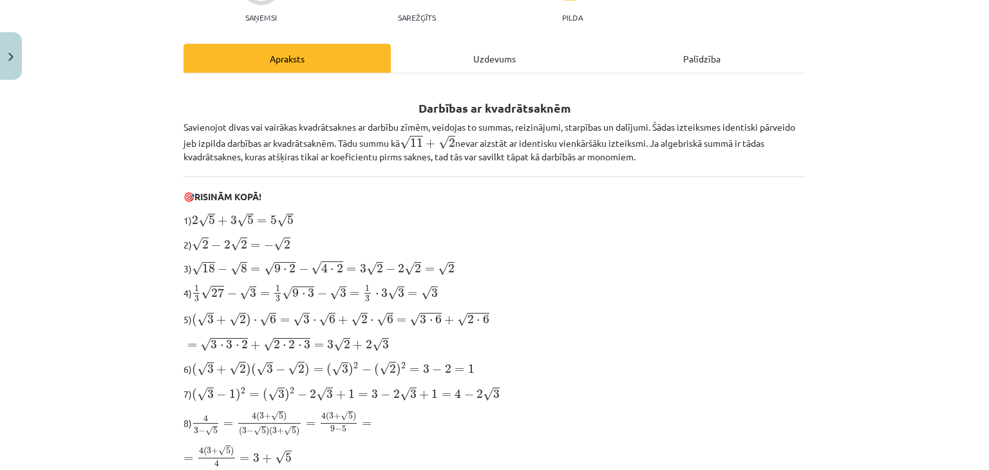
scroll to position [0, 0]
